Goal: Check status: Check status

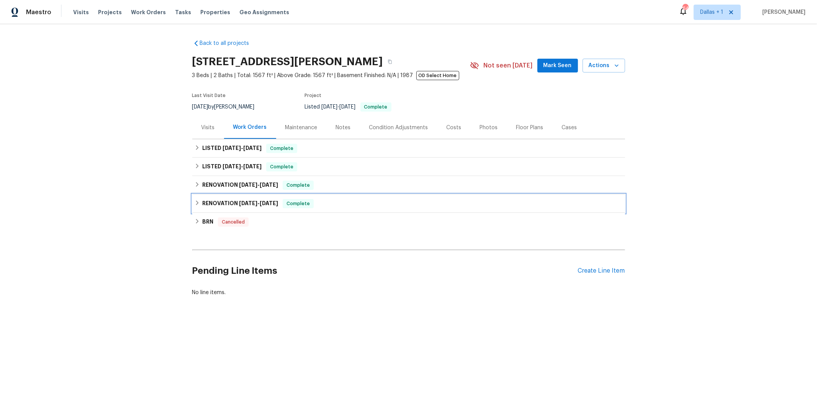
drag, startPoint x: 238, startPoint y: 202, endPoint x: 246, endPoint y: 205, distance: 9.0
click at [238, 203] on h6 "RENOVATION [DATE] - [DATE]" at bounding box center [240, 203] width 76 height 9
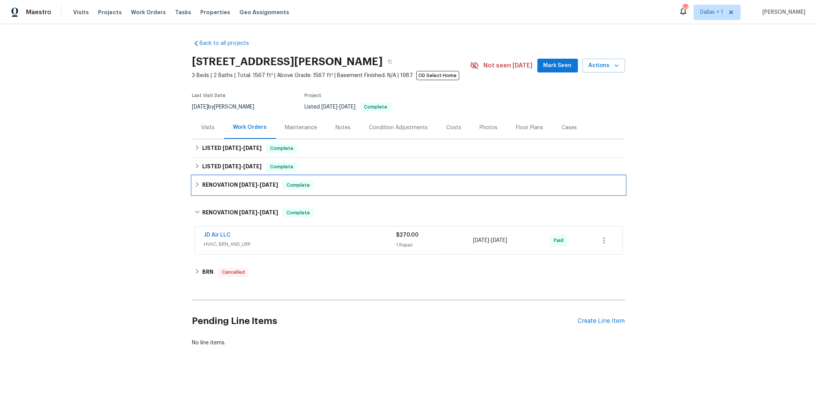
drag, startPoint x: 244, startPoint y: 185, endPoint x: 264, endPoint y: 221, distance: 41.6
click at [244, 185] on span "[DATE]" at bounding box center [248, 184] width 18 height 5
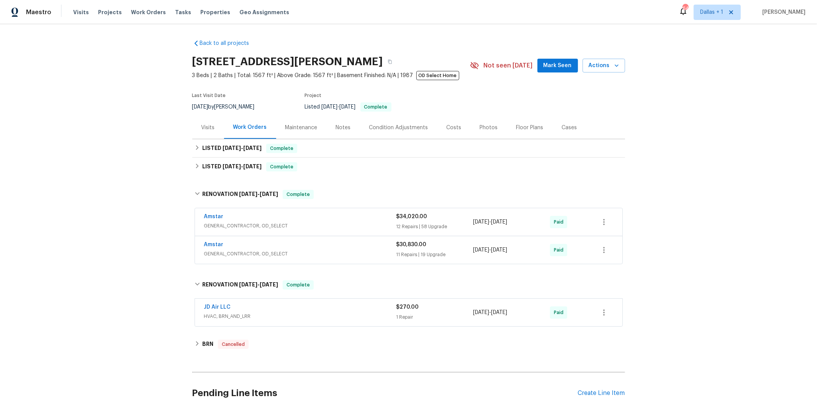
click at [284, 250] on span "GENERAL_CONTRACTOR, OD_SELECT" at bounding box center [300, 254] width 192 height 8
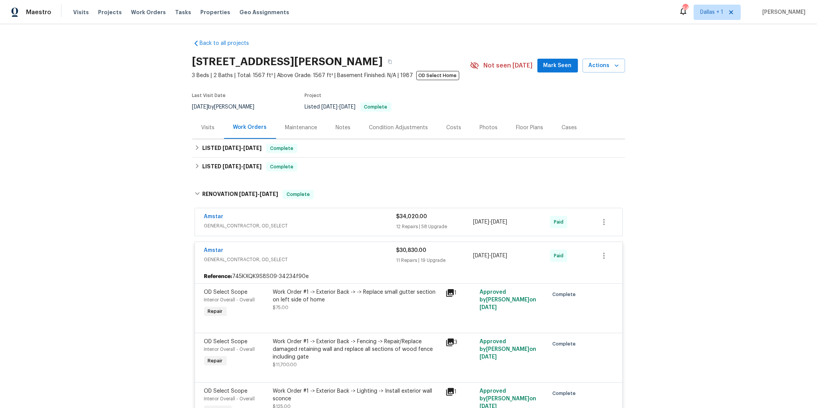
click at [276, 225] on span "GENERAL_CONTRACTOR, OD_SELECT" at bounding box center [300, 226] width 192 height 8
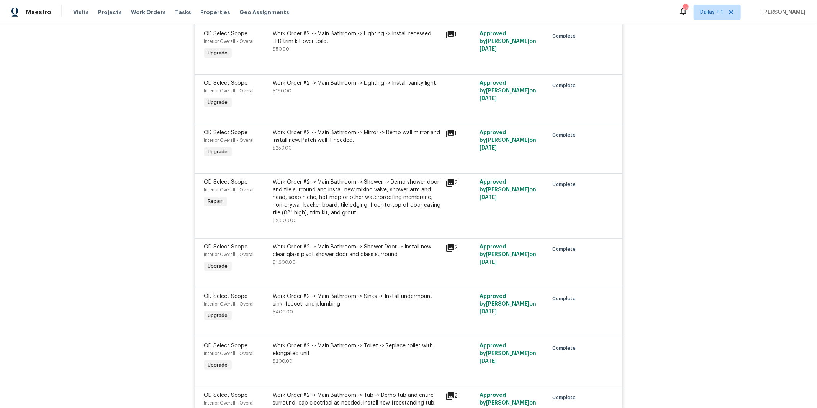
scroll to position [3528, 0]
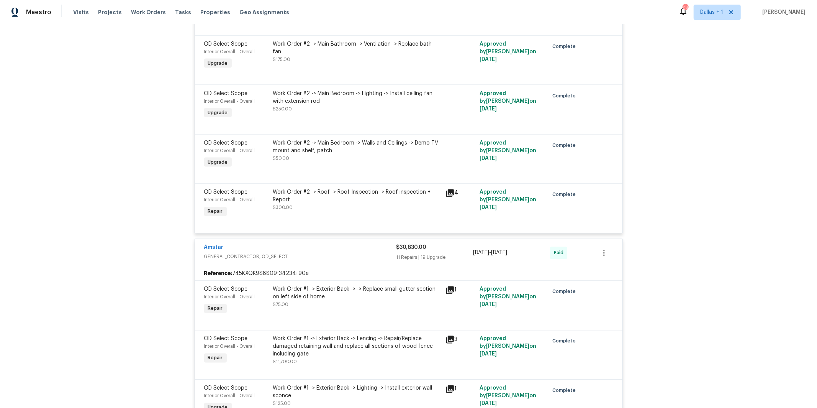
click at [302, 211] on div "Work Order #2 -> Roof -> Roof Inspection -> Roof inspection + Report $300.00" at bounding box center [357, 200] width 168 height 23
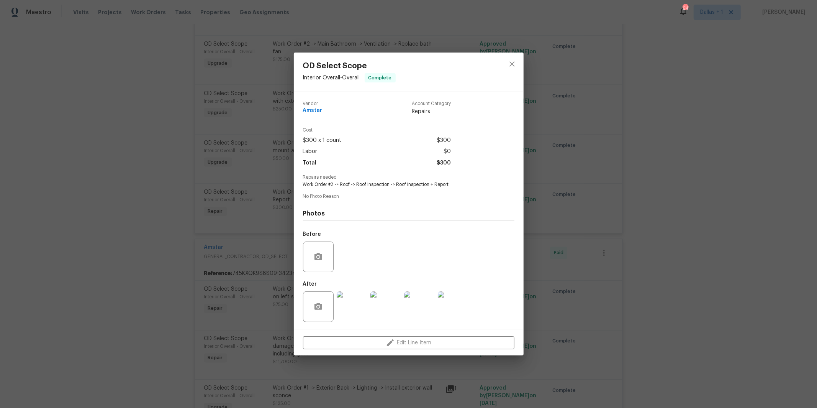
click at [357, 311] on img at bounding box center [352, 306] width 31 height 31
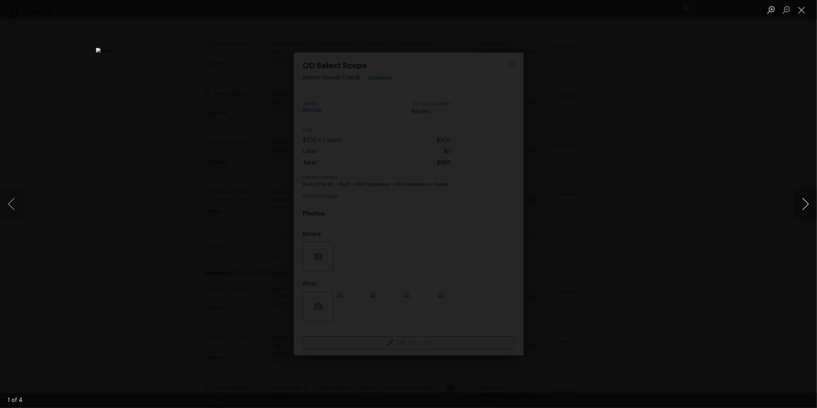
click at [802, 204] on button "Next image" at bounding box center [805, 204] width 23 height 31
click at [805, 205] on button "Next image" at bounding box center [805, 204] width 23 height 31
click at [638, 204] on div "Lightbox" at bounding box center [408, 204] width 817 height 408
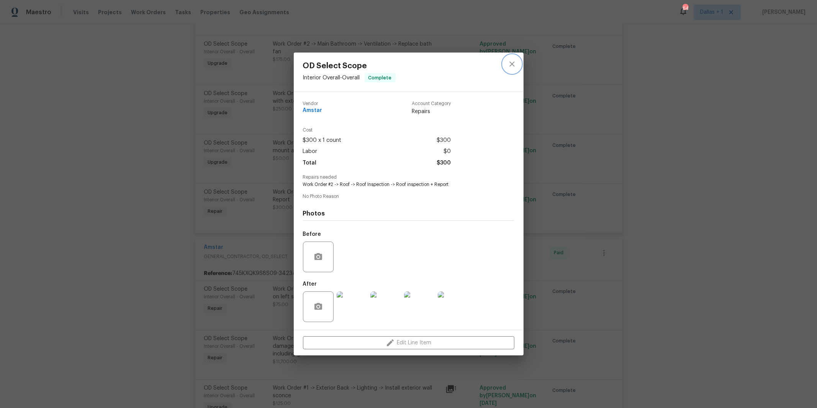
click at [515, 68] on icon "close" at bounding box center [512, 63] width 9 height 9
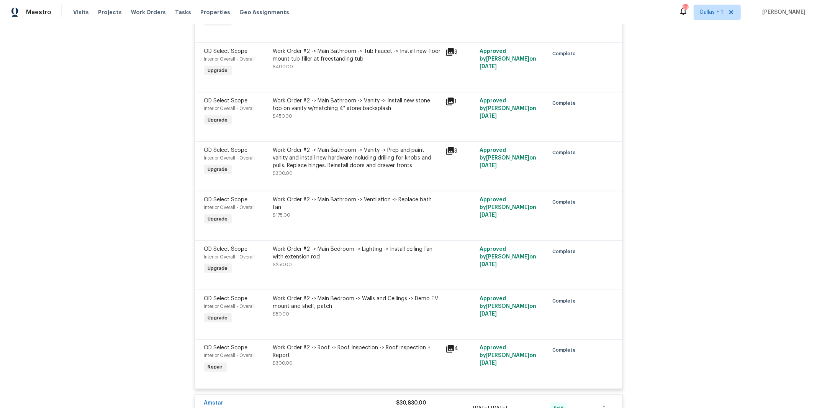
scroll to position [3380, 0]
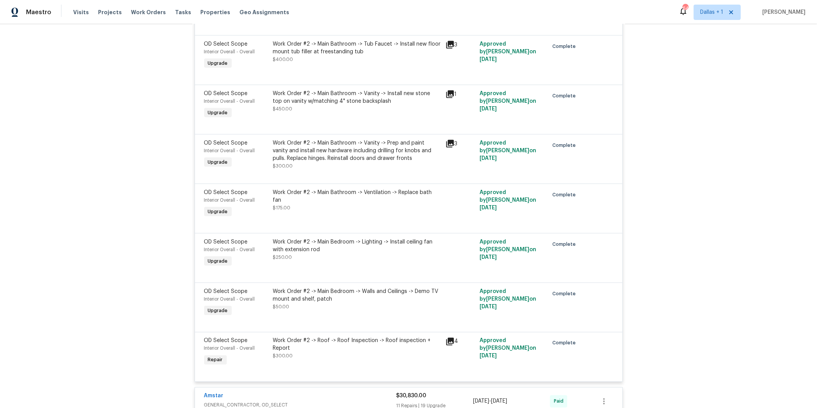
click at [370, 352] on div "Work Order #2 -> Roof -> Roof Inspection -> Roof inspection + Report" at bounding box center [357, 344] width 168 height 15
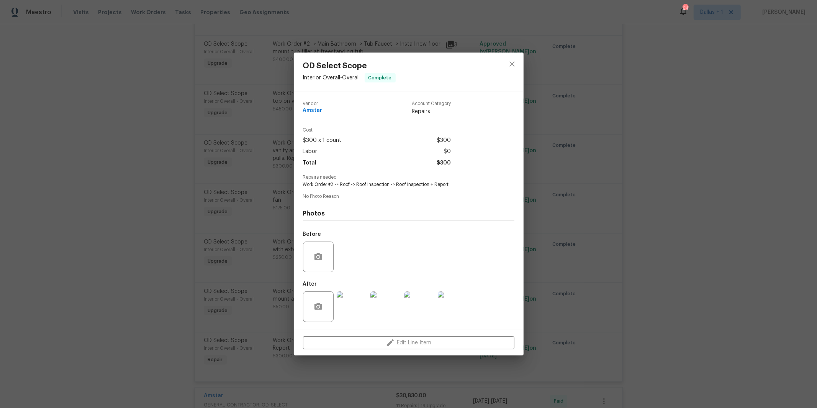
click at [378, 196] on span "No Photo Reason" at bounding box center [408, 196] width 211 height 5
click at [513, 64] on icon "close" at bounding box center [512, 63] width 5 height 5
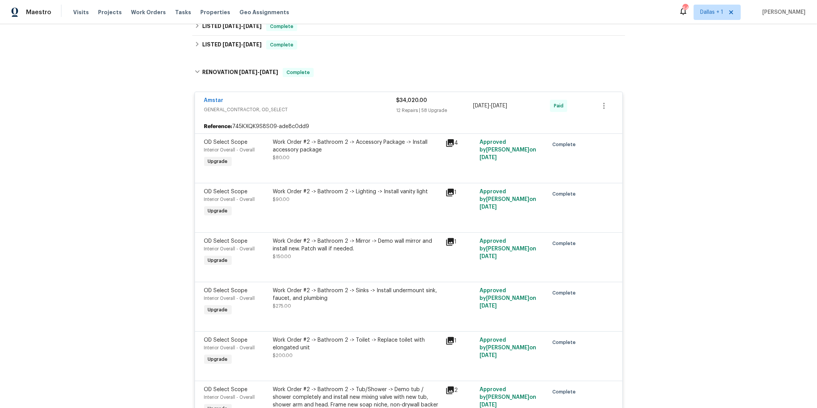
scroll to position [0, 0]
